Goal: Check status: Check status

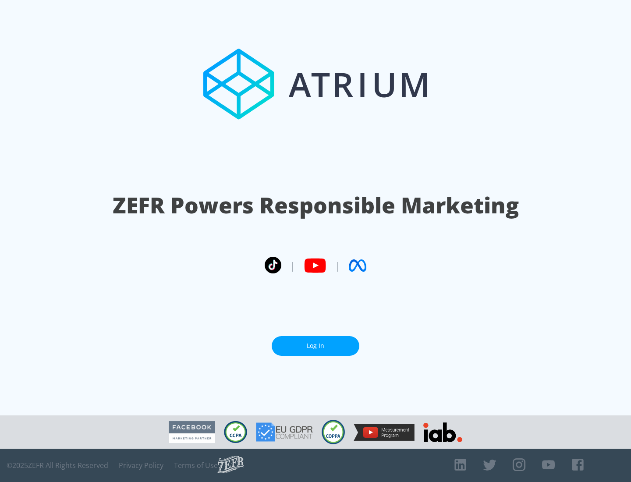
click at [316, 346] on link "Log In" at bounding box center [316, 346] width 88 height 20
